Goal: Browse casually

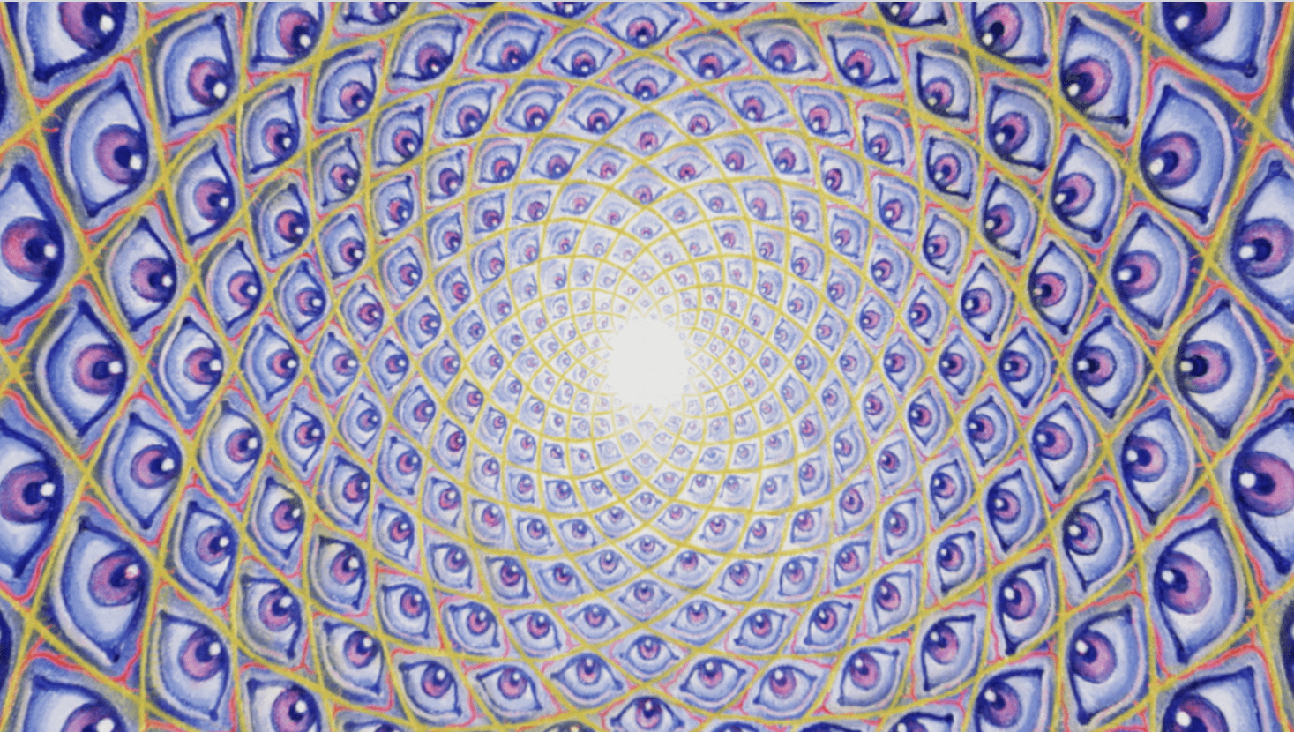
scroll to position [56, 0]
click at [462, 224] on video "Your browser does not support the video tag." at bounding box center [647, 367] width 1764 height 992
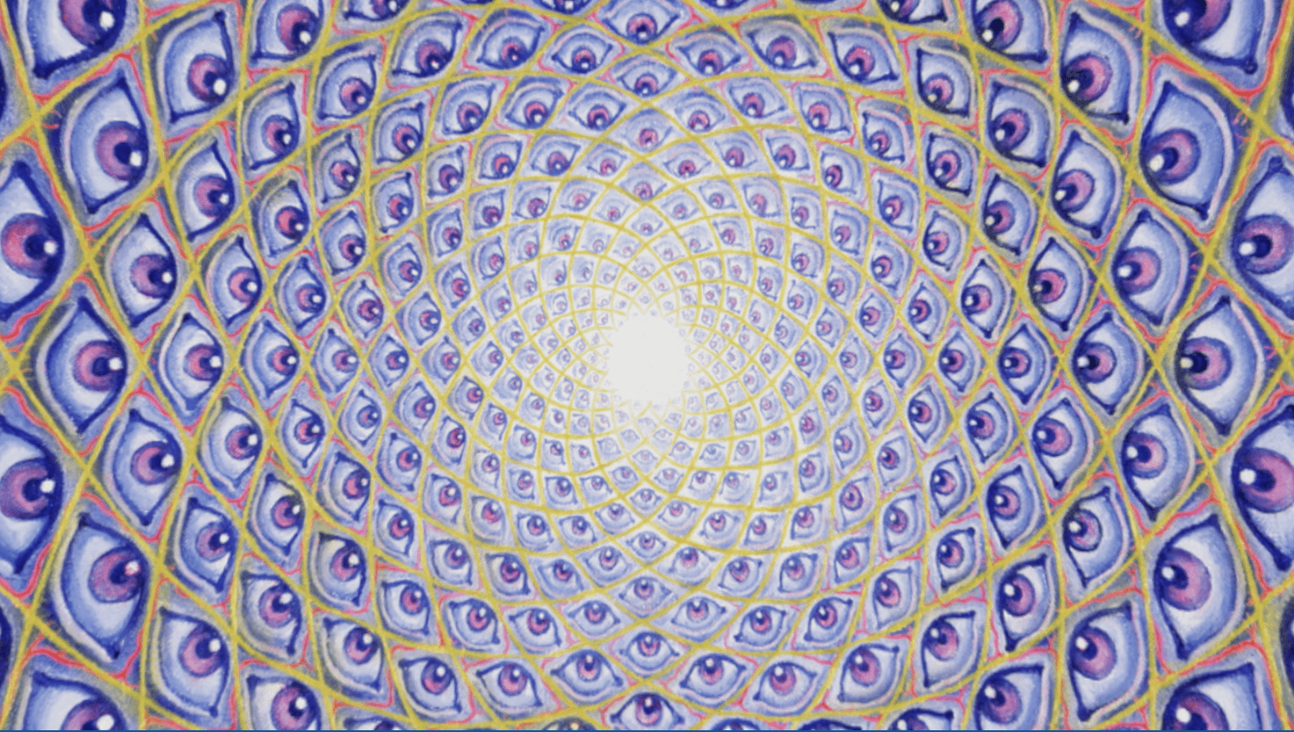
scroll to position [61, 0]
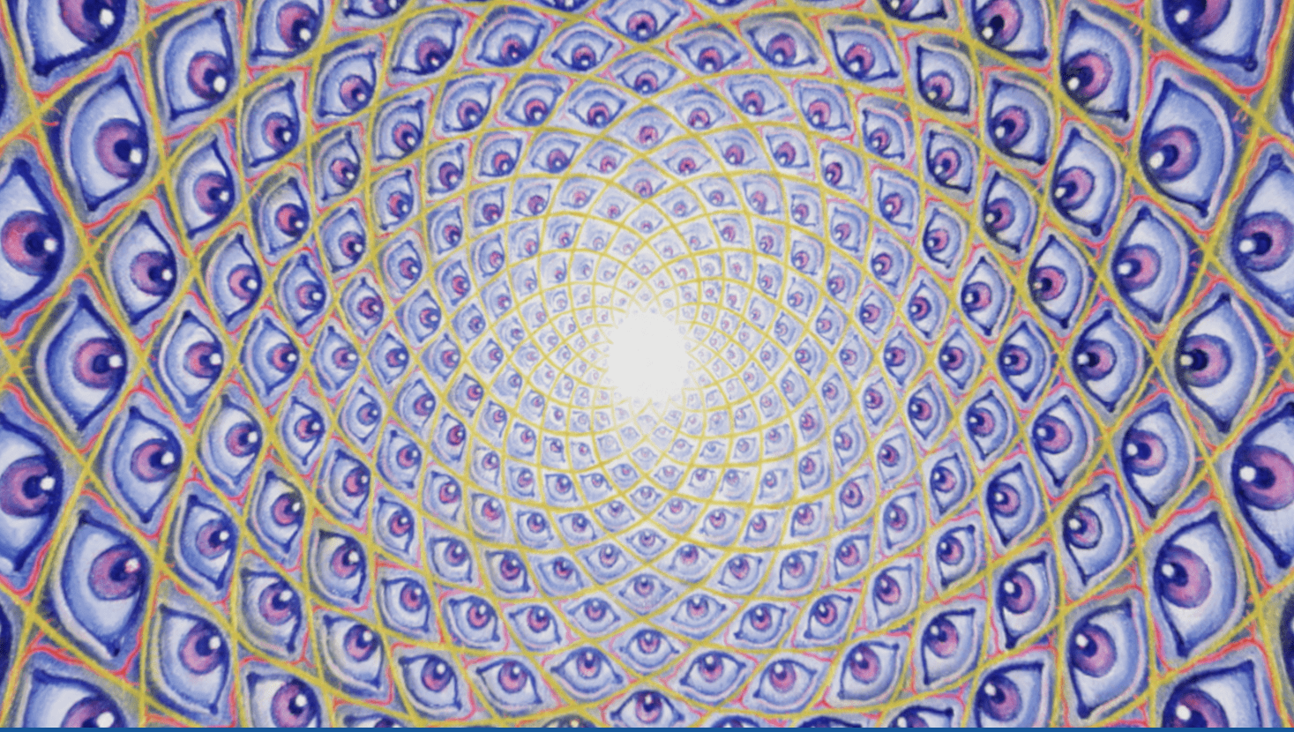
drag, startPoint x: 704, startPoint y: 310, endPoint x: 680, endPoint y: 327, distance: 29.6
click at [680, 327] on video "Your browser does not support the video tag." at bounding box center [647, 362] width 1764 height 992
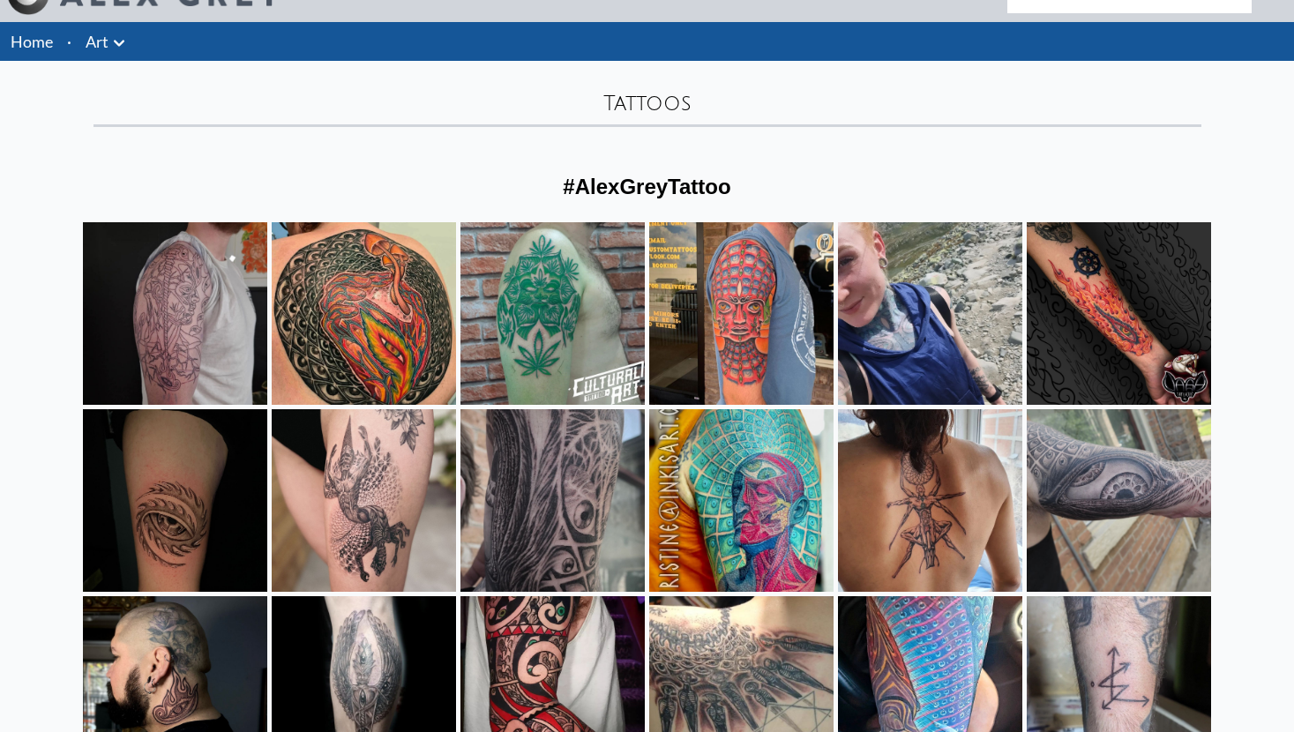
scroll to position [38, 0]
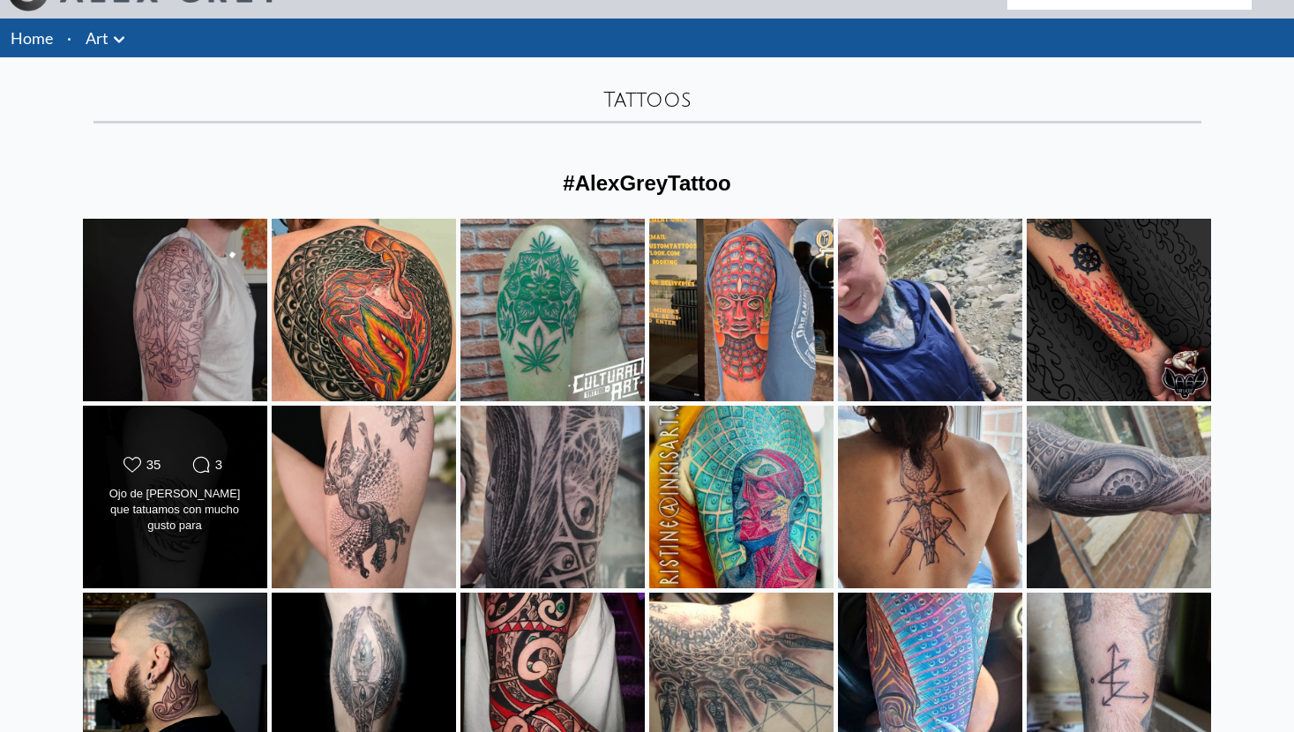
click at [225, 446] on div "Likes Count 35 Comments Count 3 Ojo de [PERSON_NAME] que tatuamos con mucho gus…" at bounding box center [175, 497] width 186 height 184
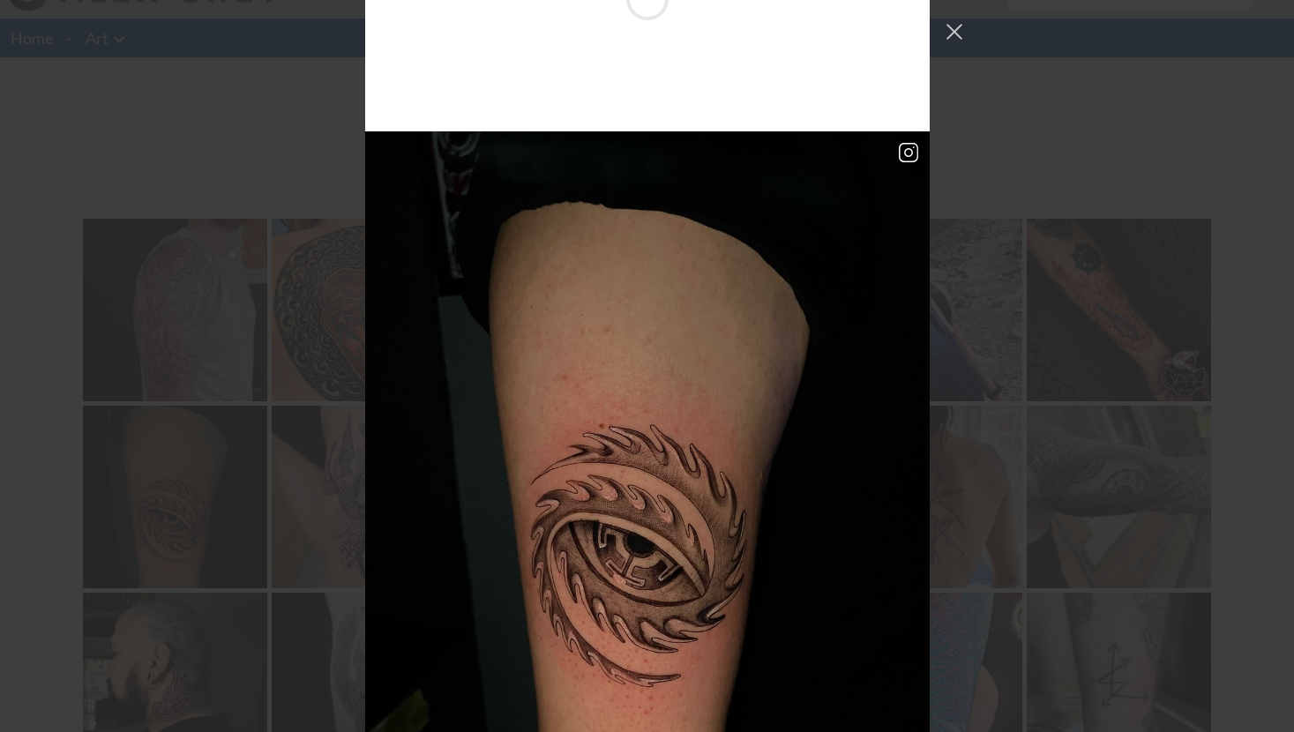
scroll to position [1570, 0]
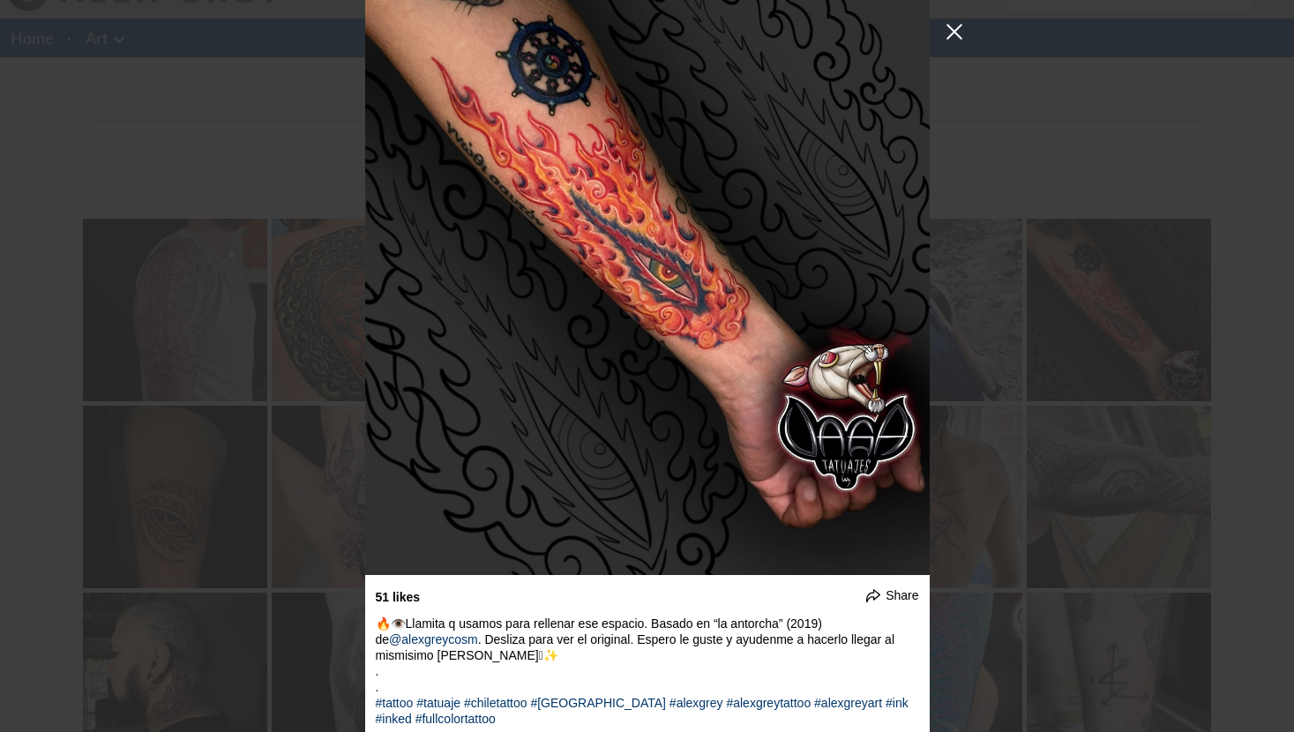
click at [957, 32] on button "Close Instagram Feed Popup" at bounding box center [954, 32] width 28 height 28
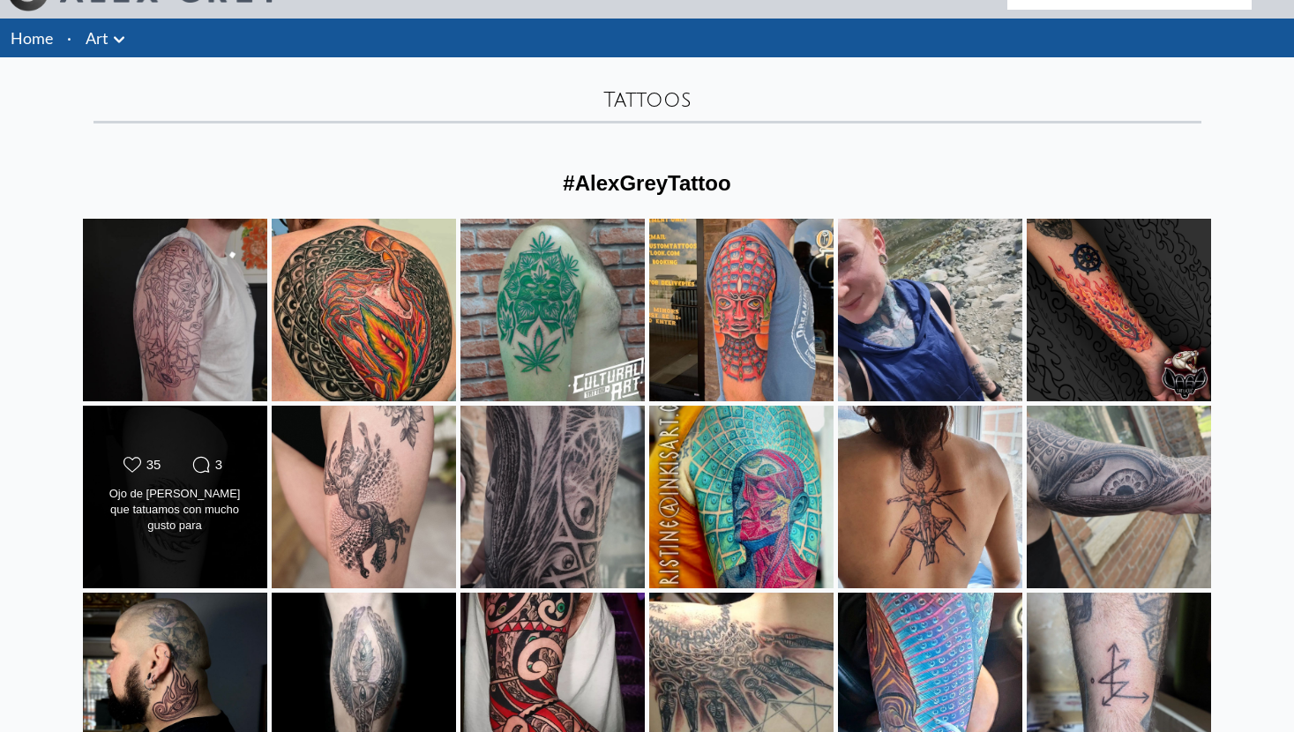
click at [181, 470] on div "Comments Count 3" at bounding box center [207, 465] width 62 height 18
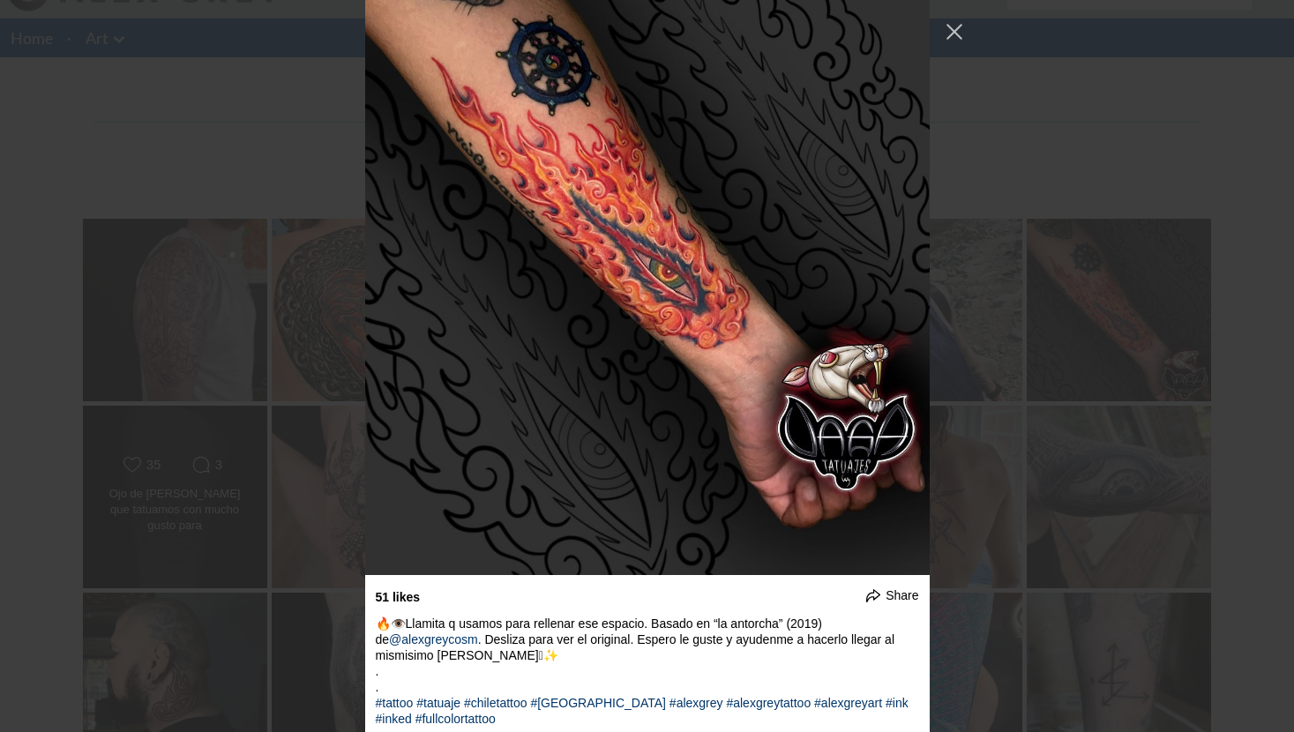
scroll to position [2337, 0]
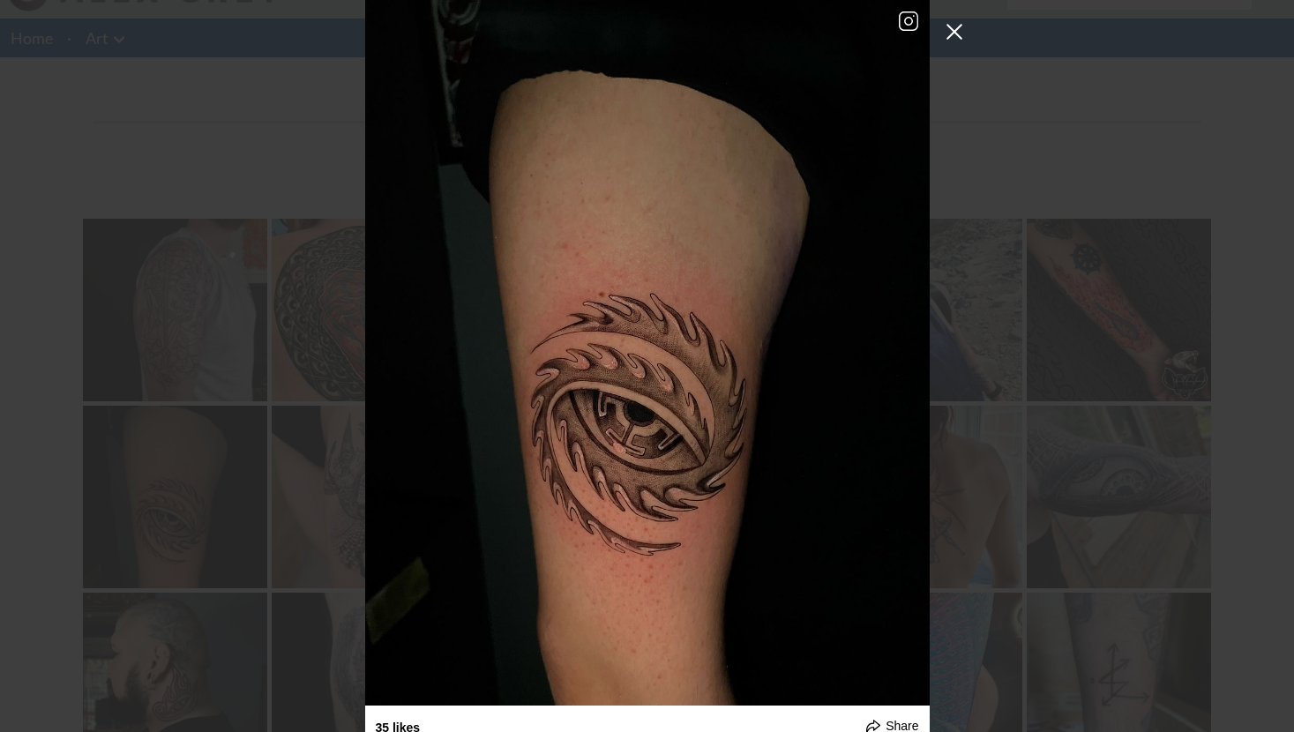
click at [959, 36] on button "Close Instagram Feed Popup" at bounding box center [954, 32] width 28 height 28
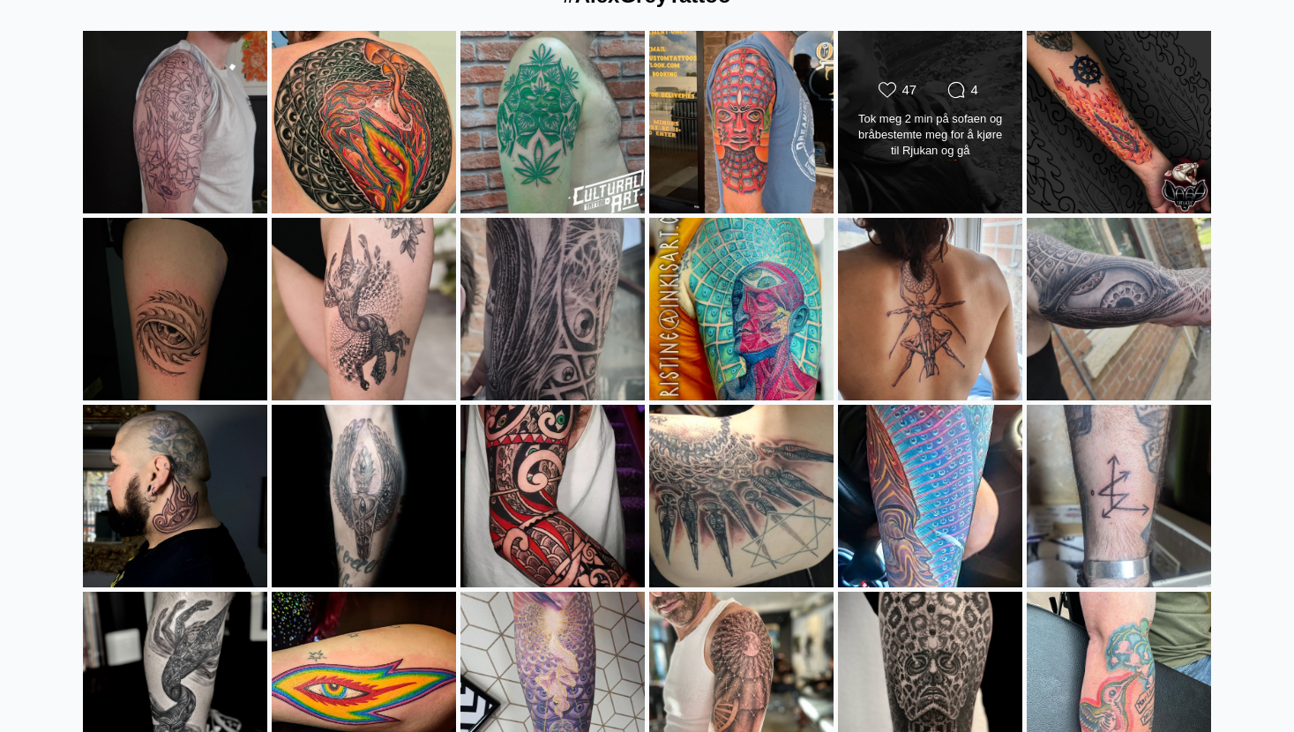
scroll to position [382, 0]
